Goal: Task Accomplishment & Management: Manage account settings

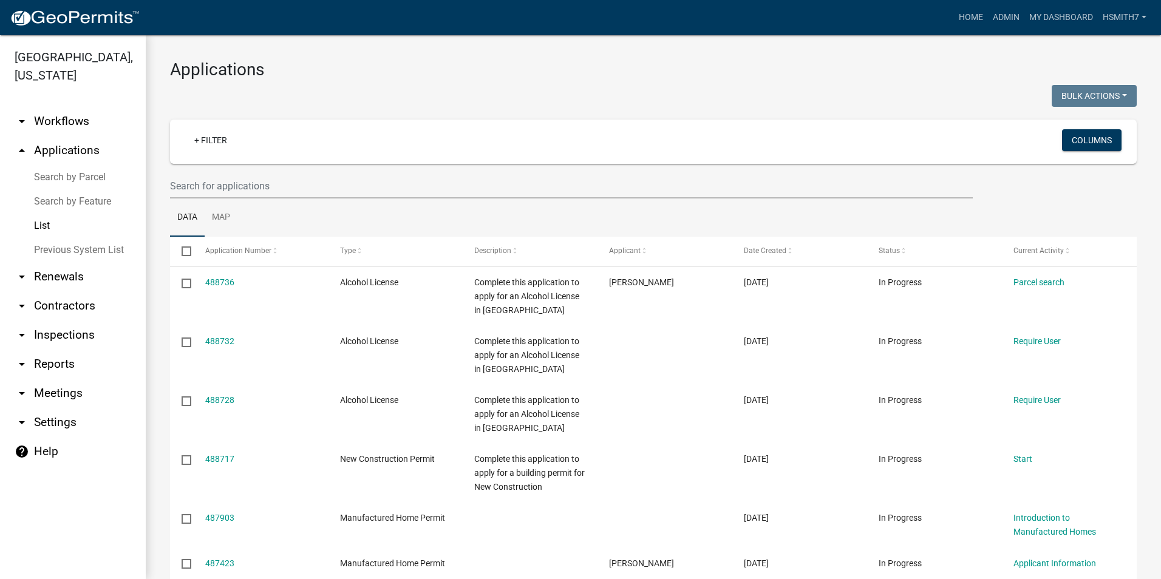
select select "3: 100"
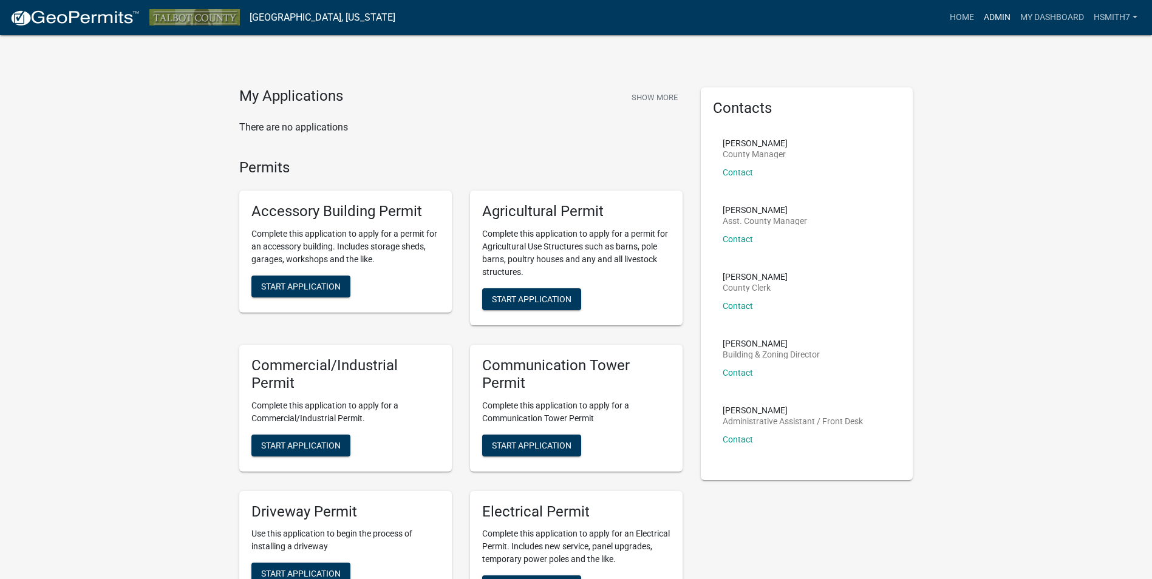
click at [1006, 19] on link "Admin" at bounding box center [997, 17] width 36 height 23
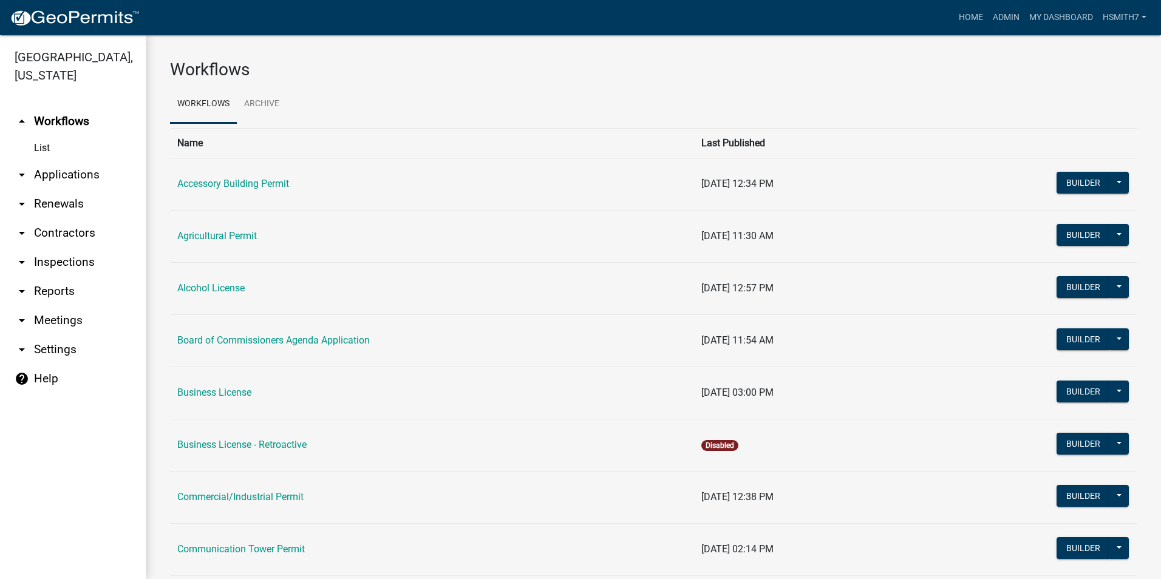
click at [53, 176] on link "arrow_drop_down Applications" at bounding box center [73, 174] width 146 height 29
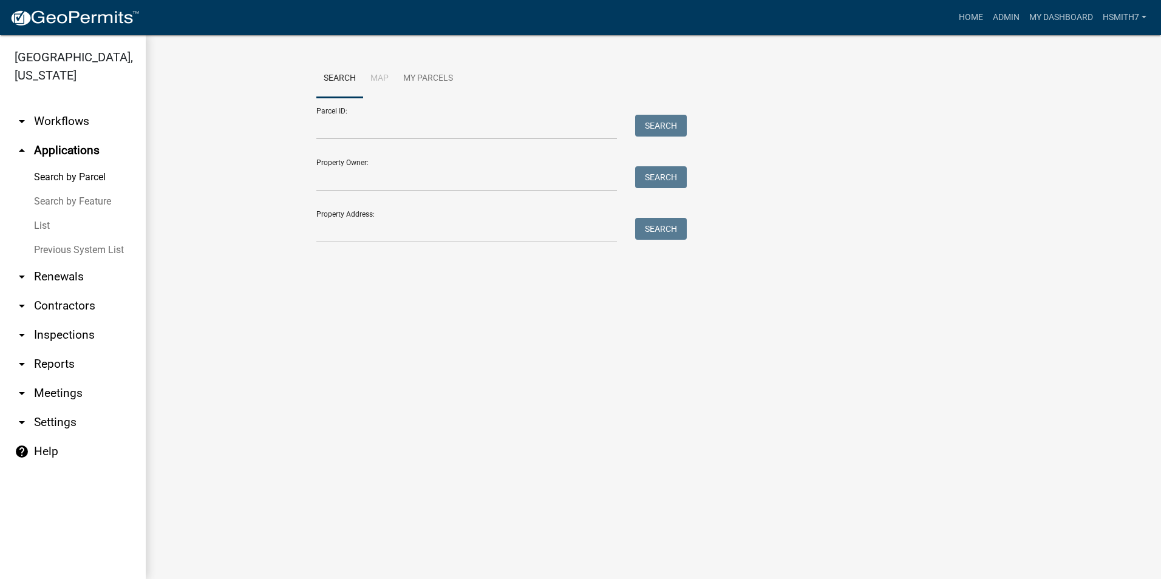
click at [38, 224] on link "List" at bounding box center [73, 226] width 146 height 24
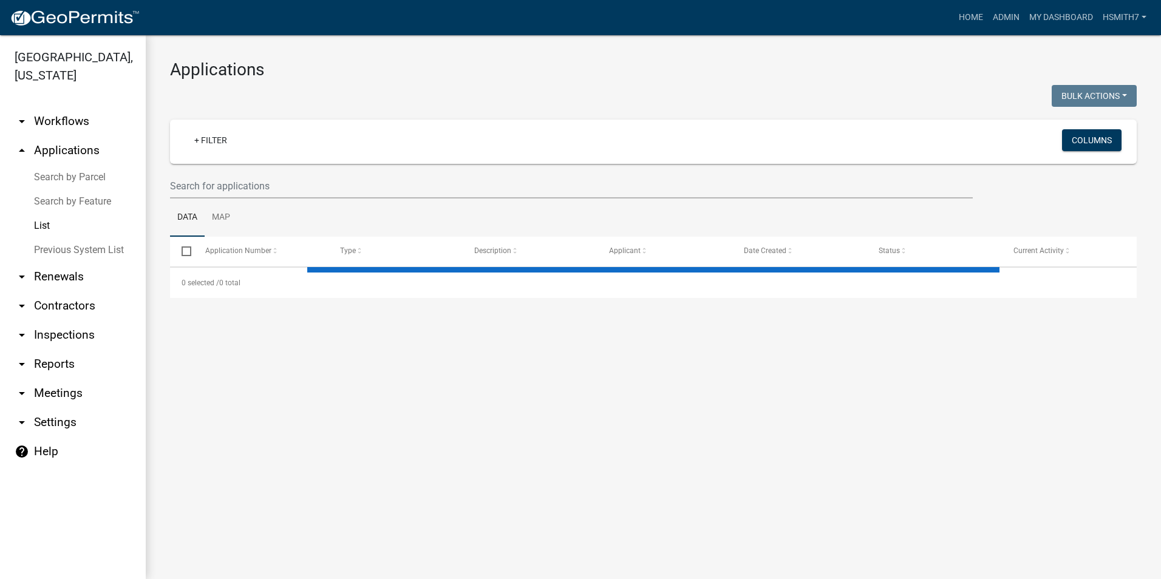
select select "3: 100"
